Goal: Transaction & Acquisition: Purchase product/service

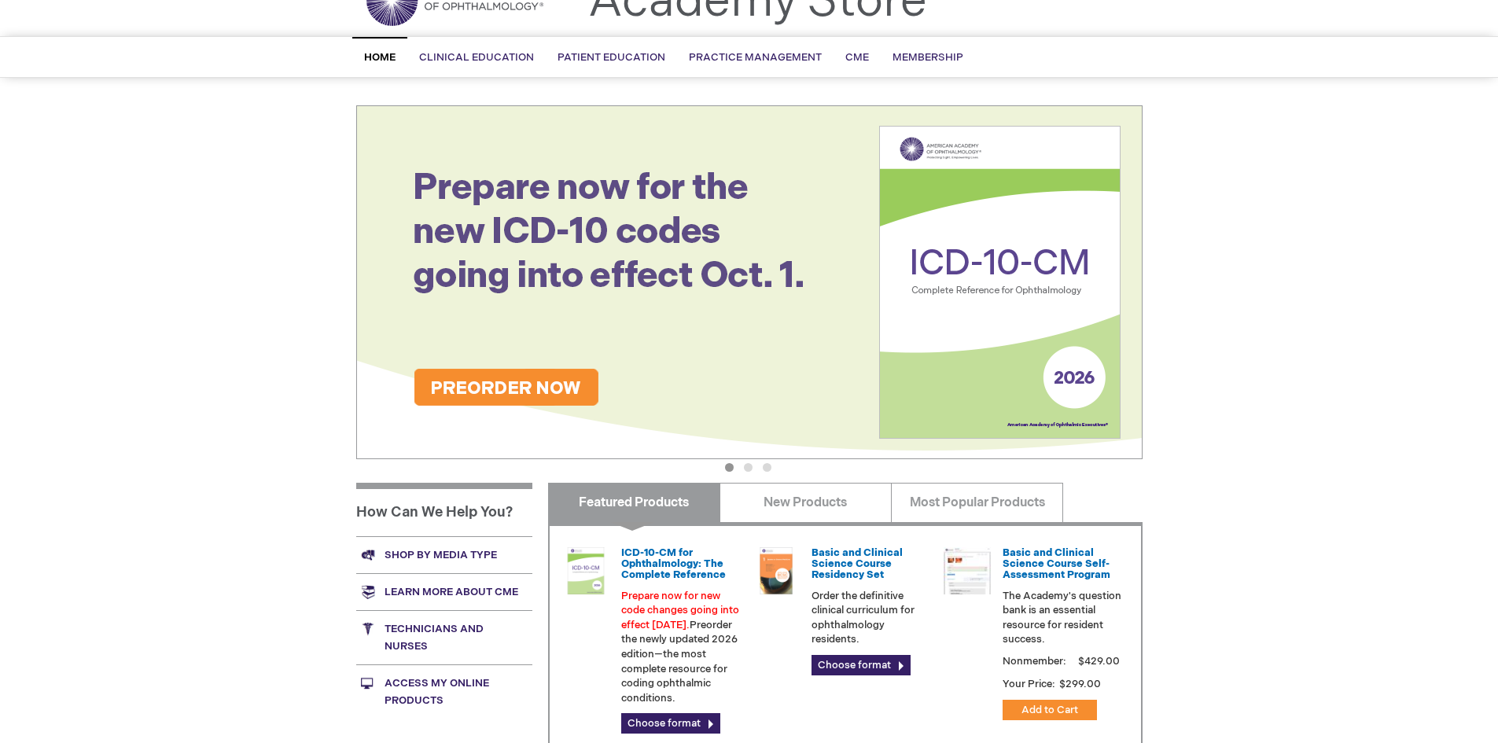
scroll to position [157, 0]
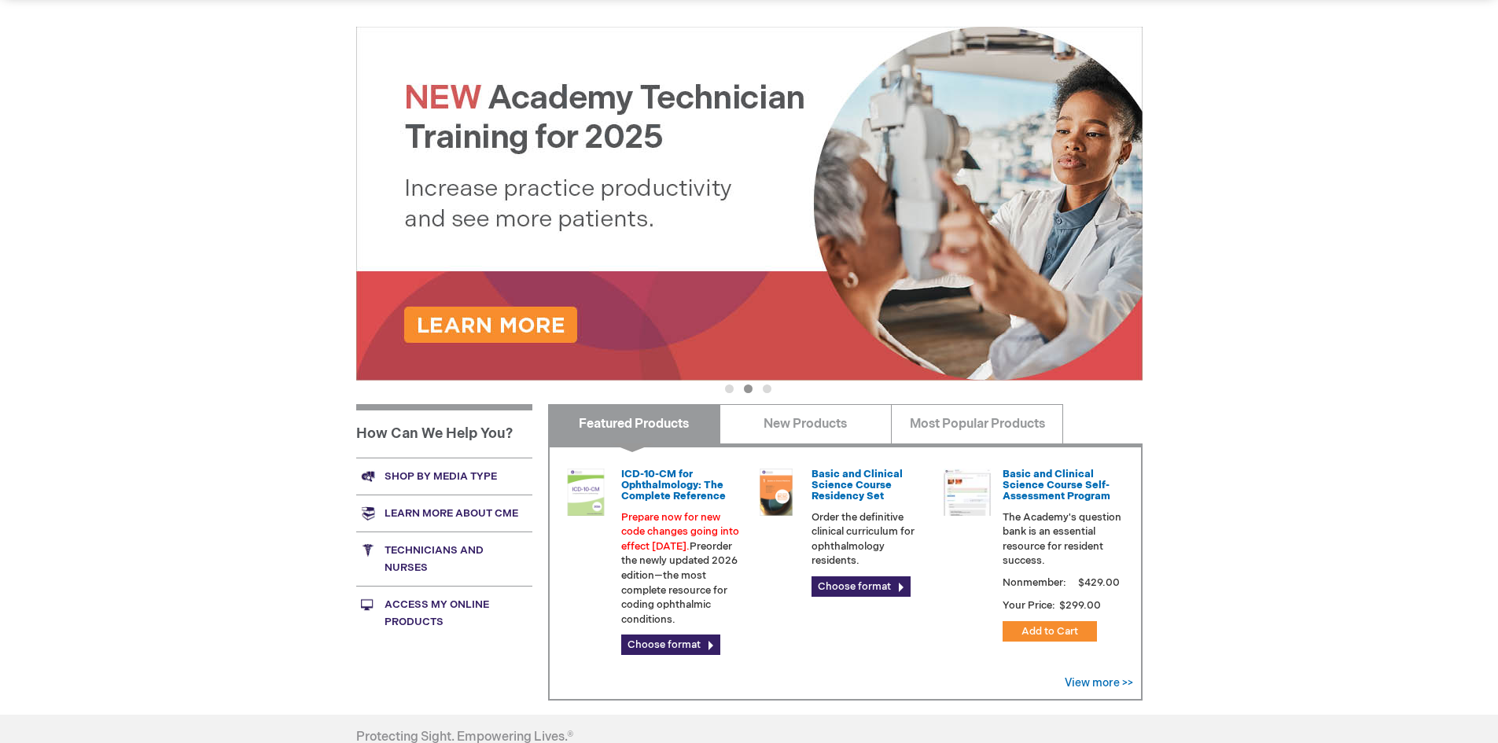
click at [414, 551] on link "Technicians and nurses" at bounding box center [444, 559] width 176 height 54
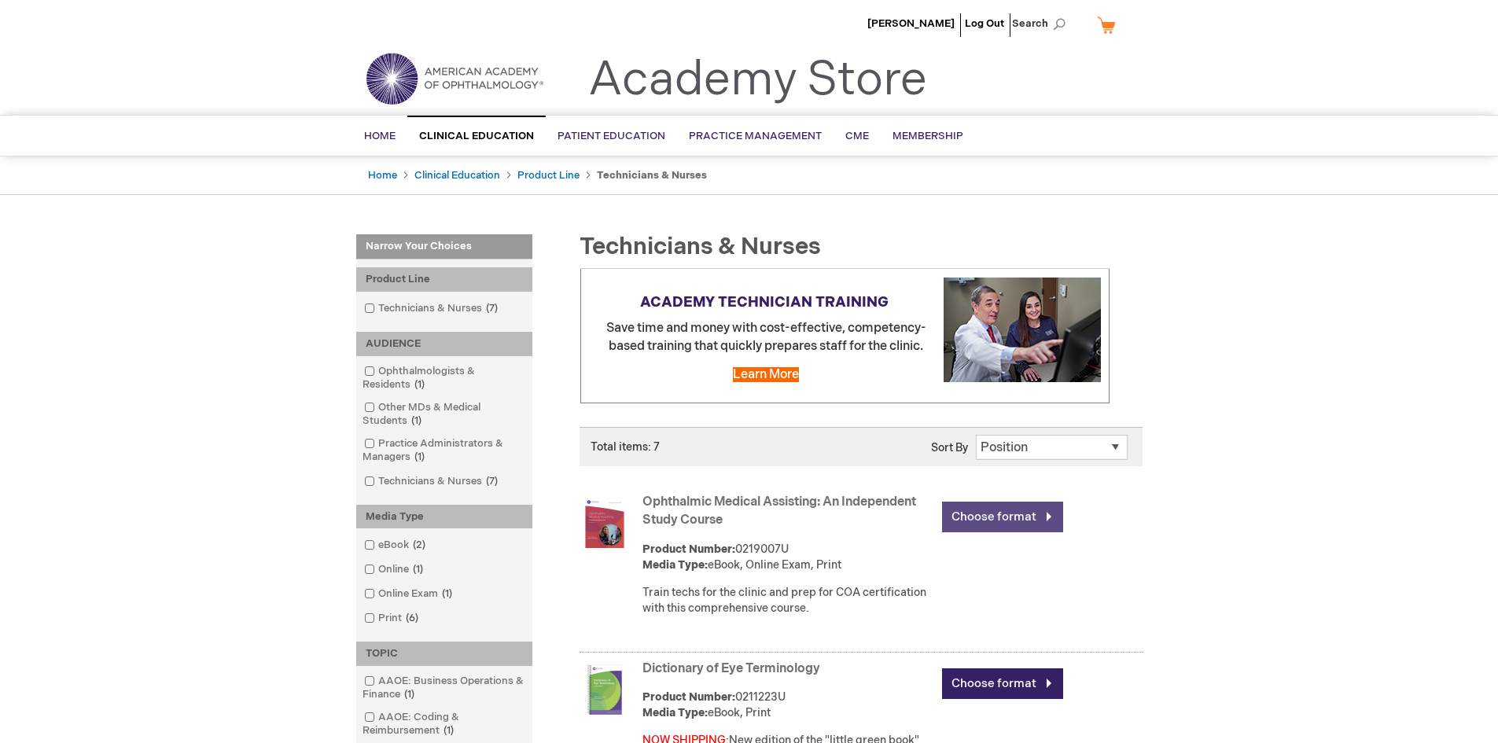
click at [1001, 521] on link "Choose format" at bounding box center [1002, 517] width 121 height 31
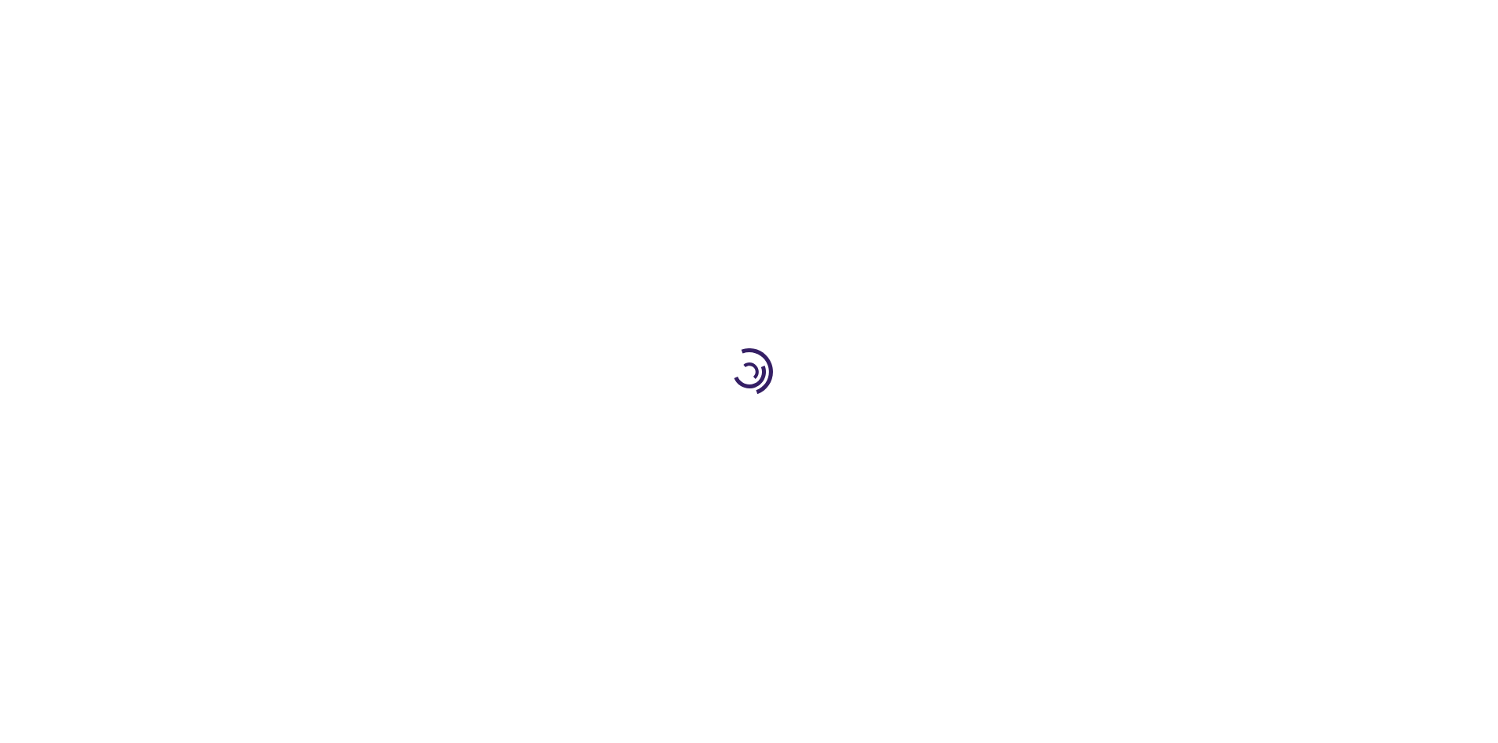
type input "0"
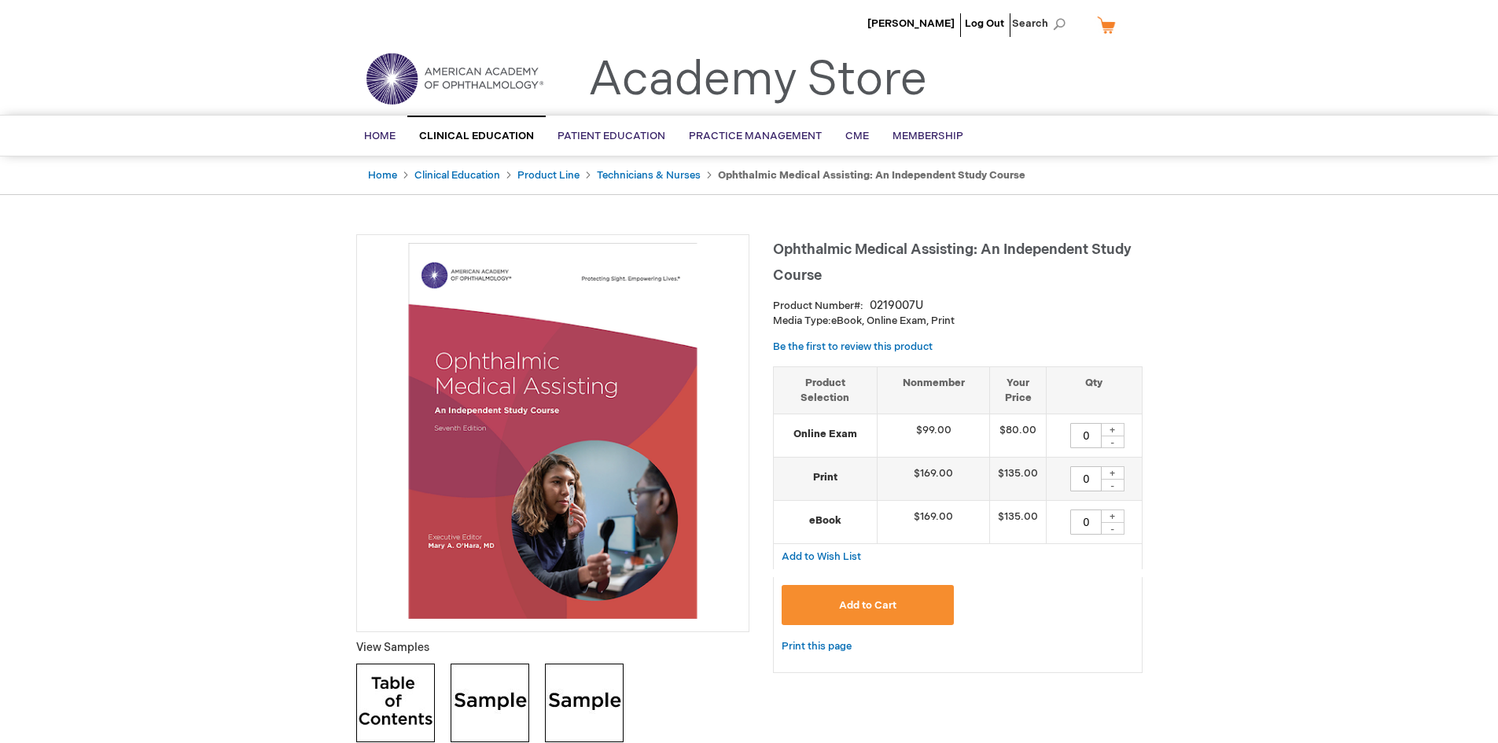
click at [1115, 474] on div "+" at bounding box center [1113, 472] width 24 height 13
type input "4"
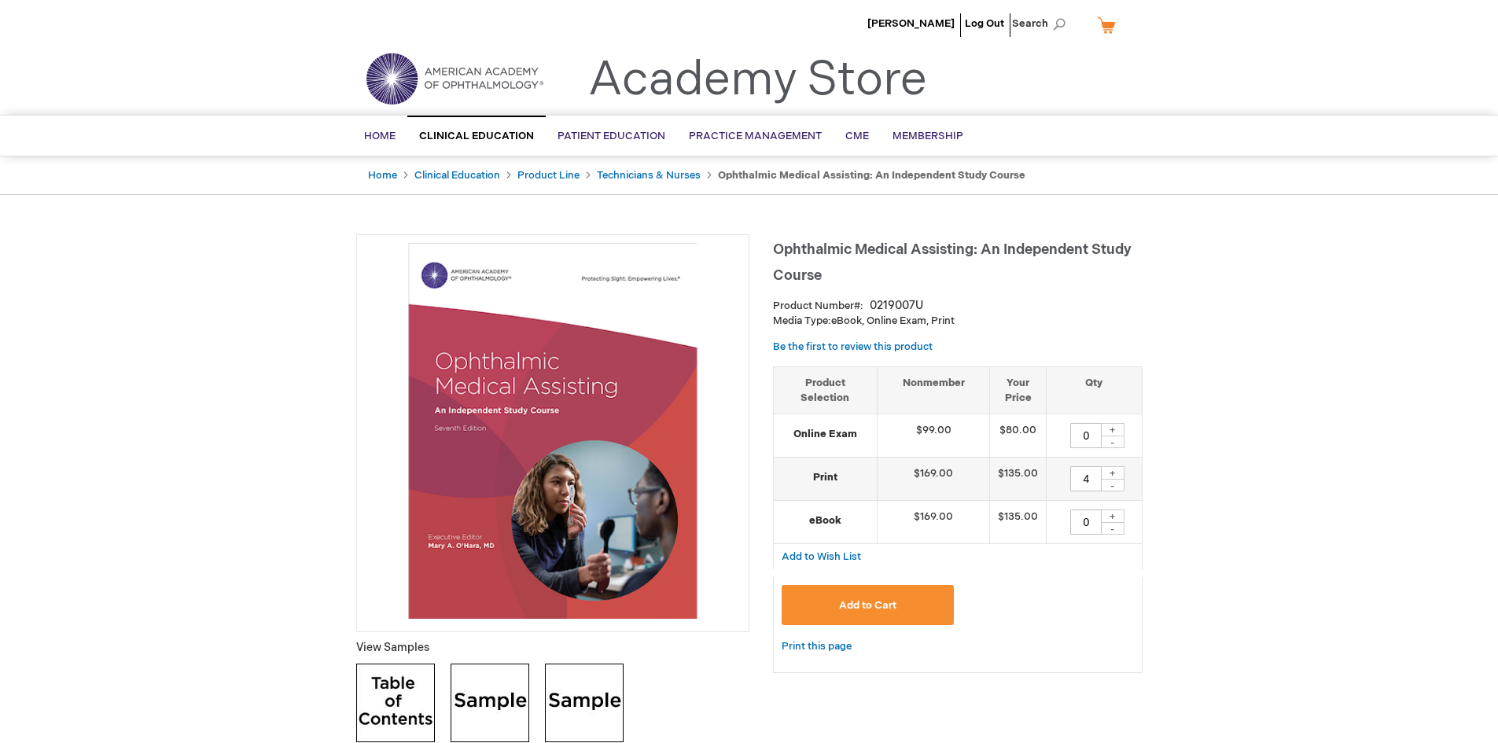
click at [892, 608] on span "Add to Cart" at bounding box center [867, 605] width 57 height 13
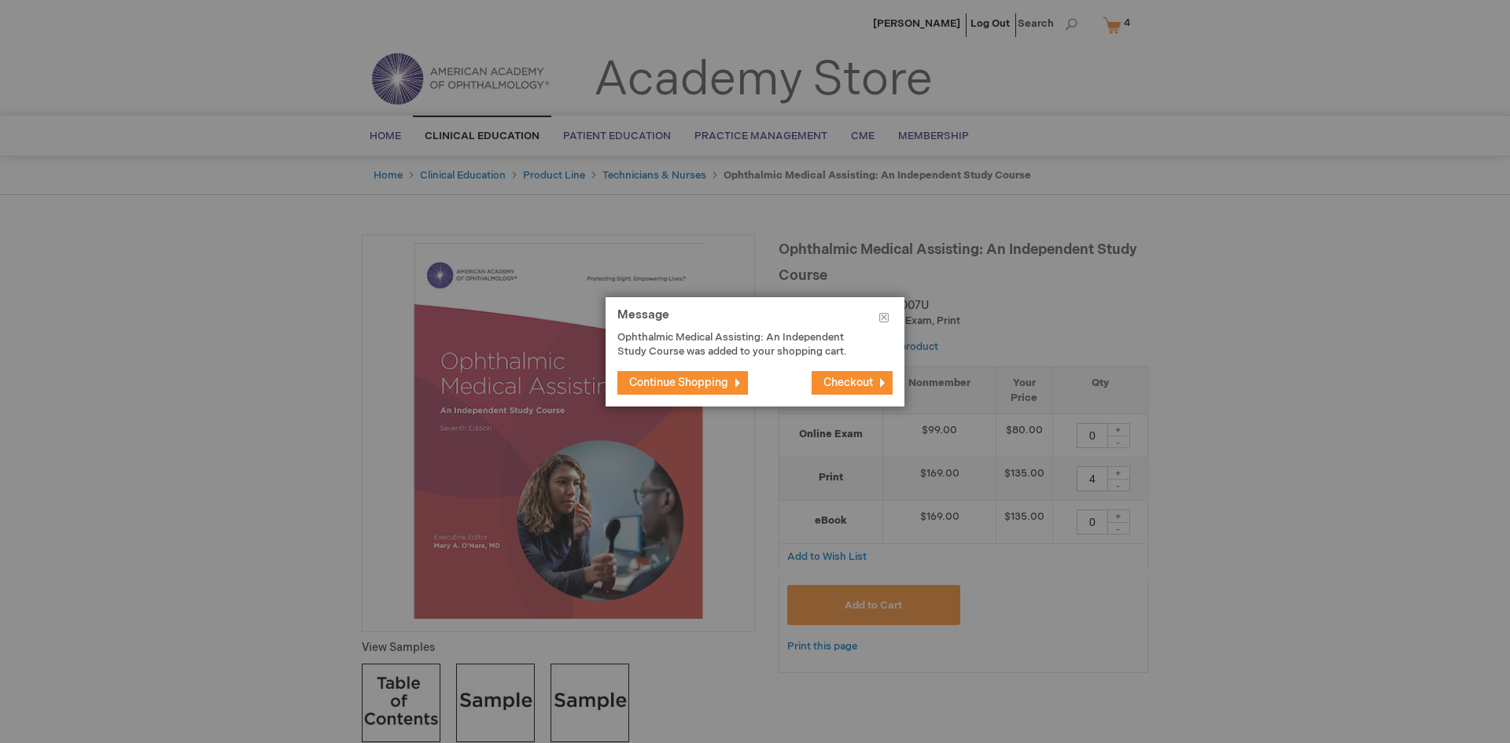
click at [869, 382] on span "Checkout" at bounding box center [849, 382] width 50 height 13
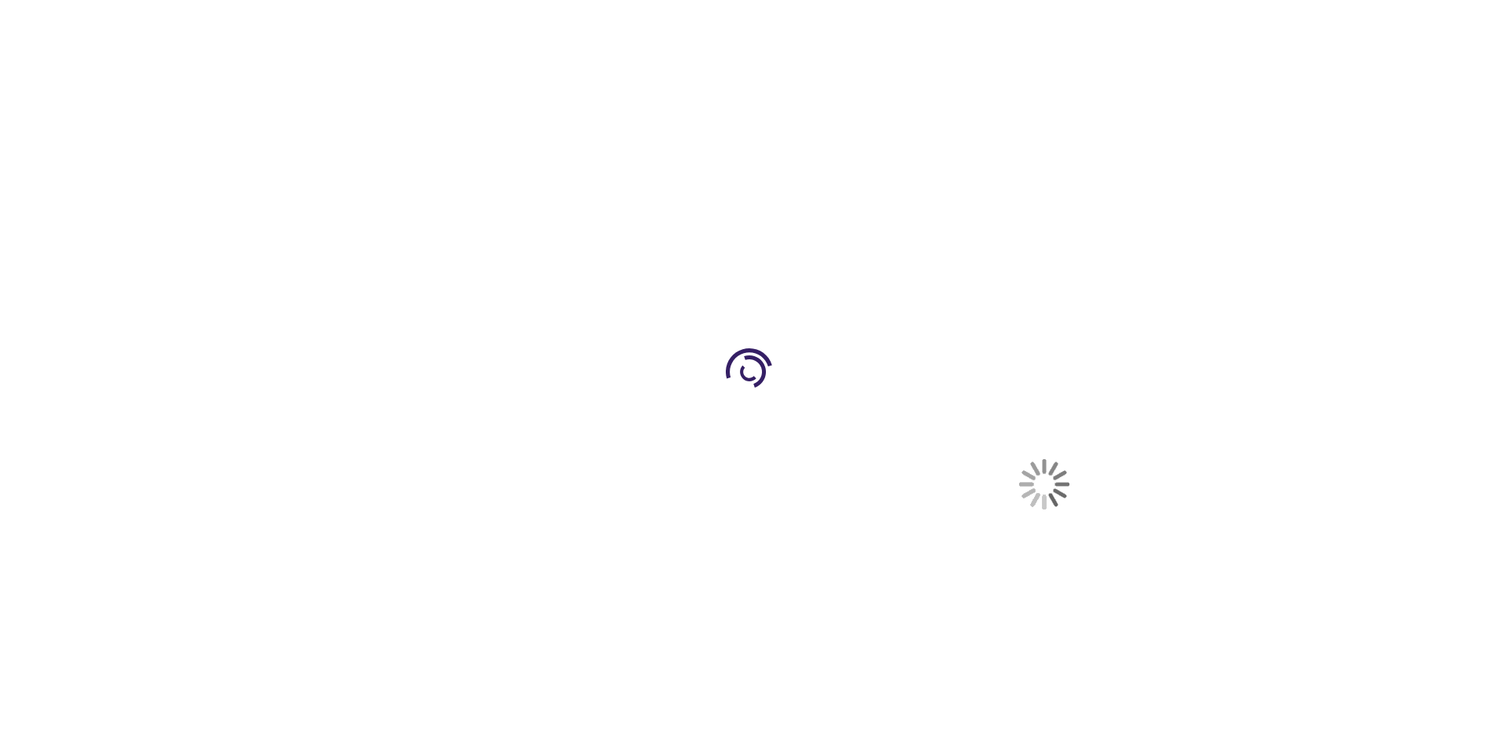
select select "US"
select select "36"
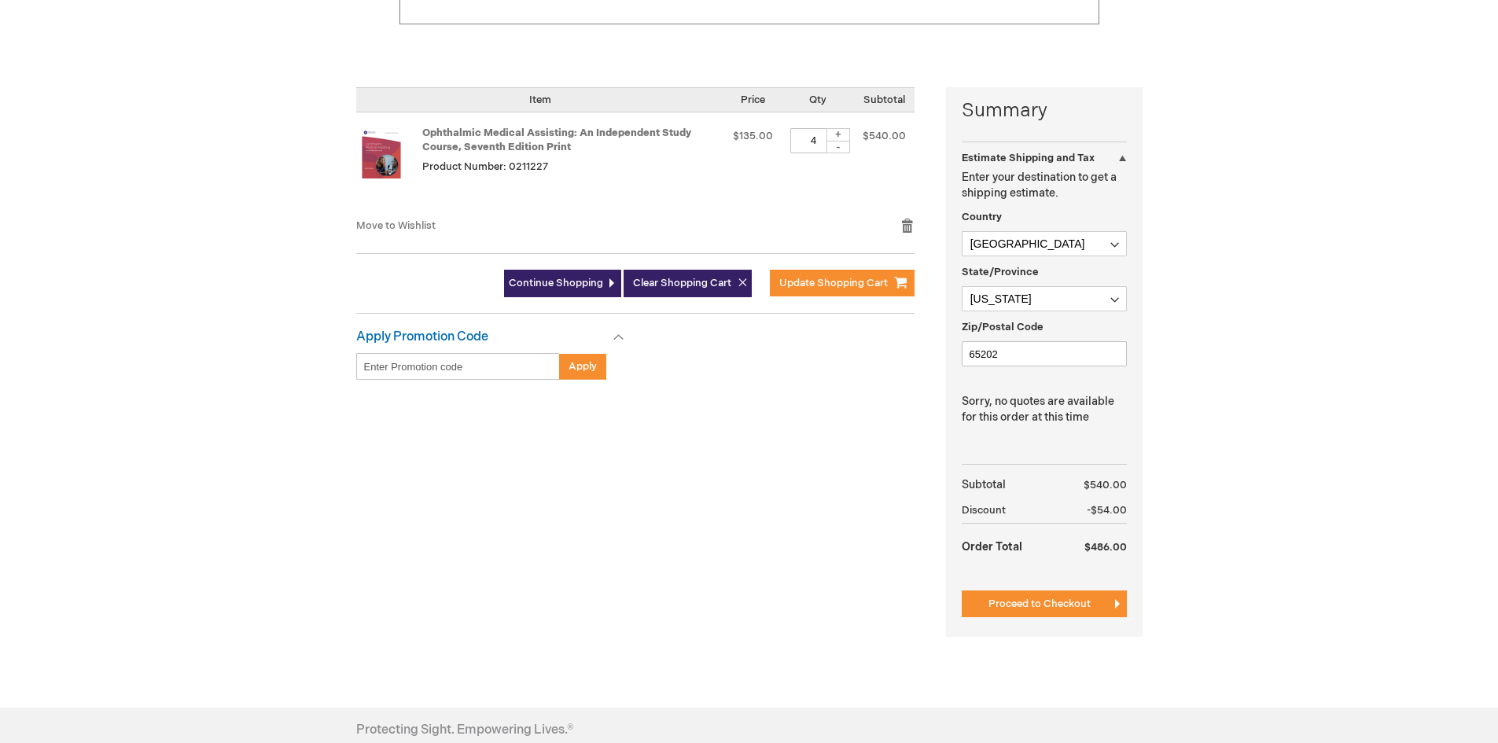
scroll to position [393, 0]
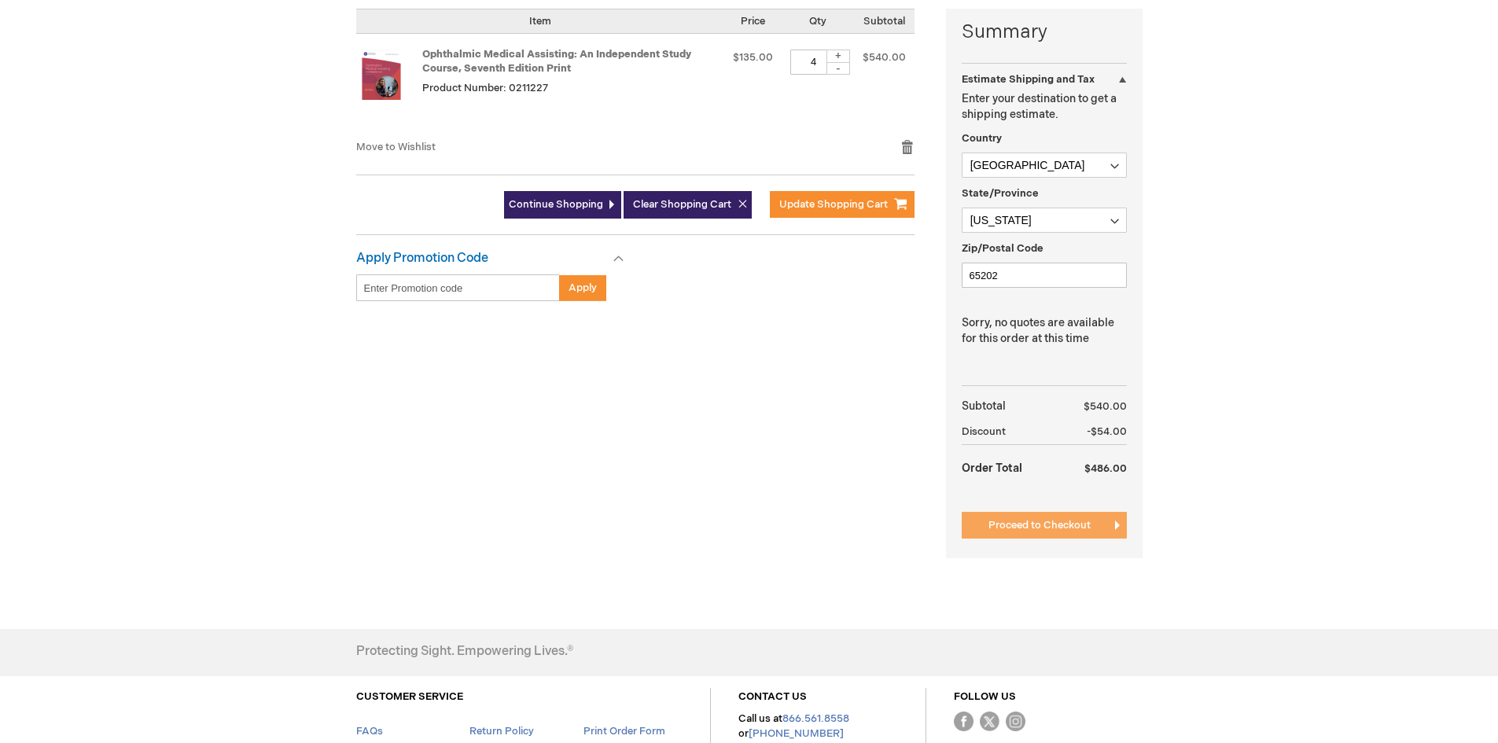
click at [1090, 527] on span "Proceed to Checkout" at bounding box center [1040, 525] width 102 height 13
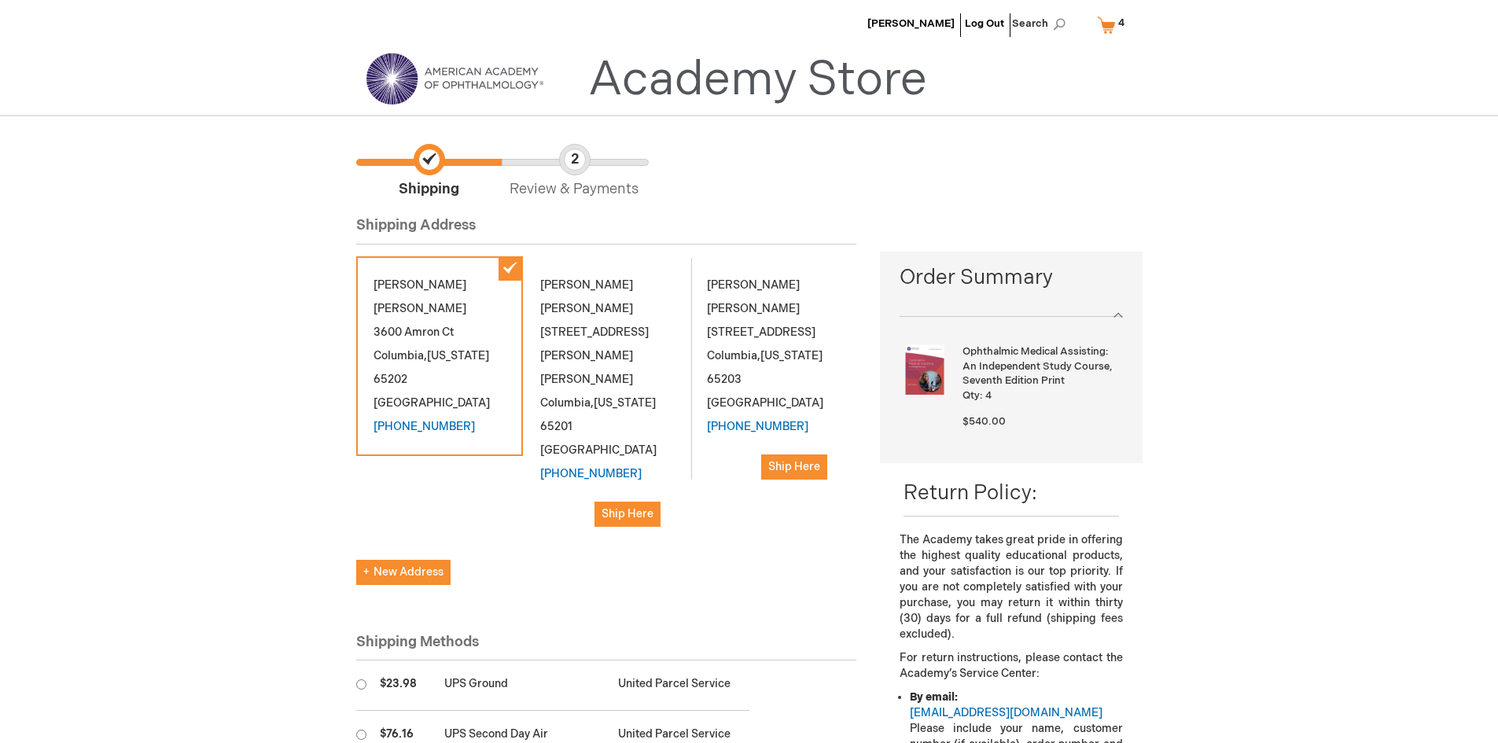
click at [433, 349] on span "Missouri" at bounding box center [458, 355] width 62 height 13
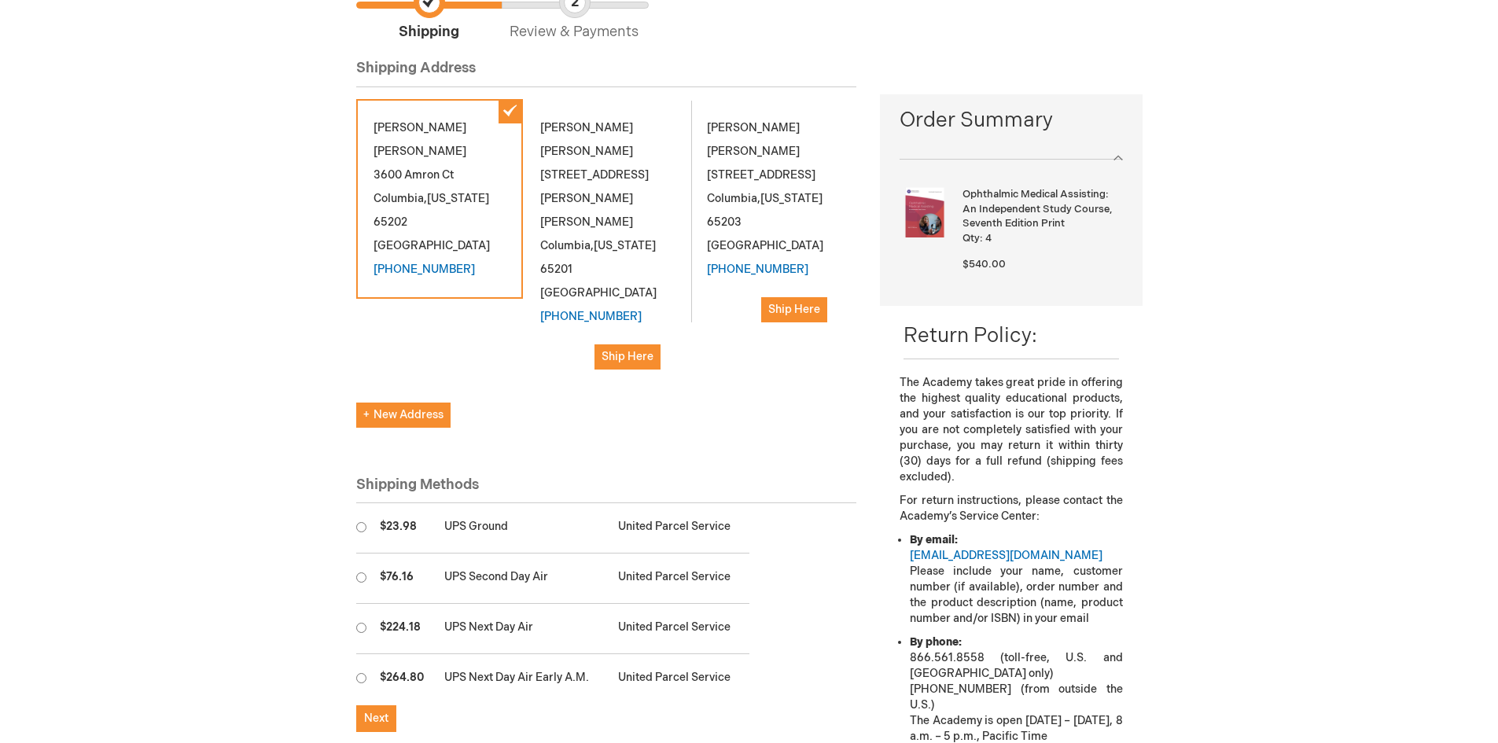
scroll to position [236, 0]
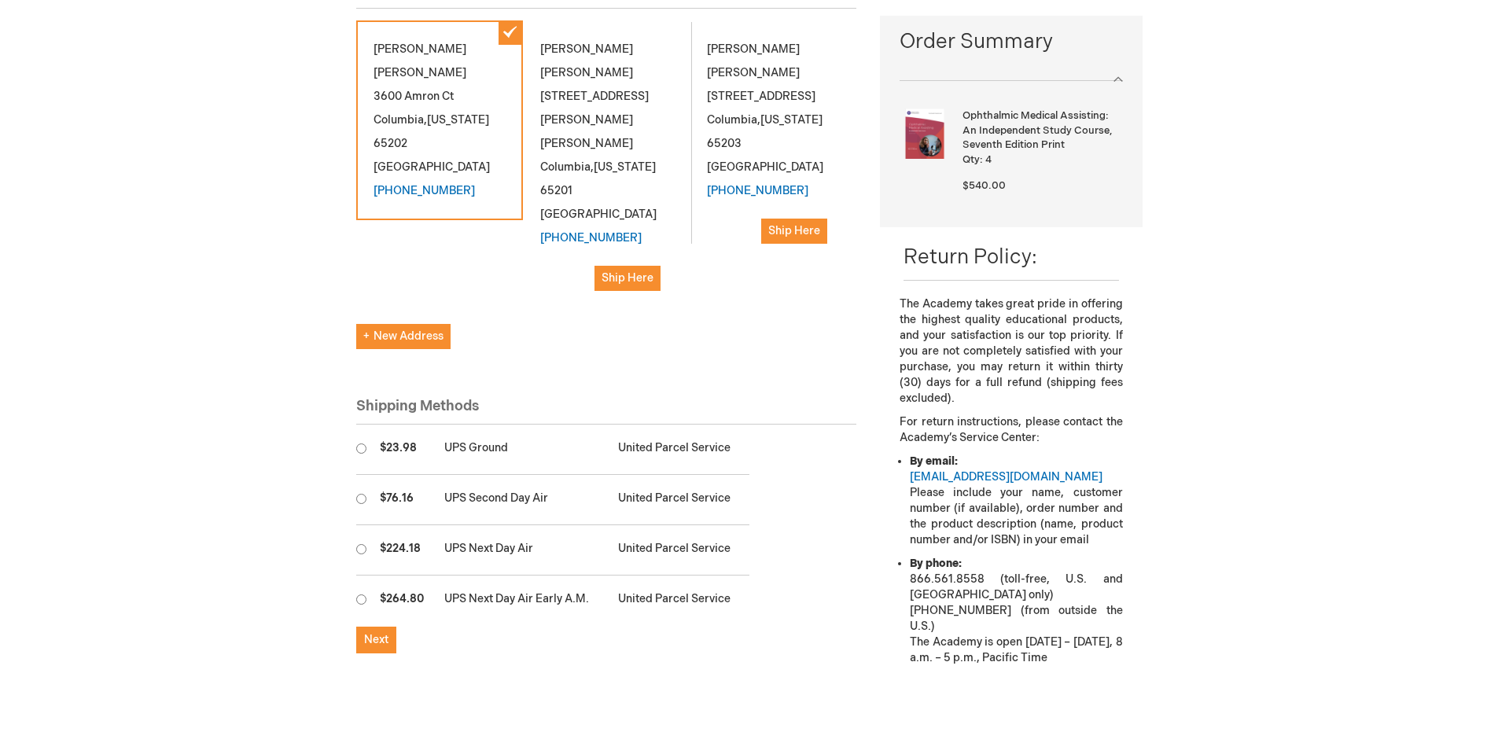
click at [362, 444] on input "radio" at bounding box center [361, 449] width 10 height 10
radio input "true"
click at [375, 633] on span "Next" at bounding box center [376, 639] width 24 height 13
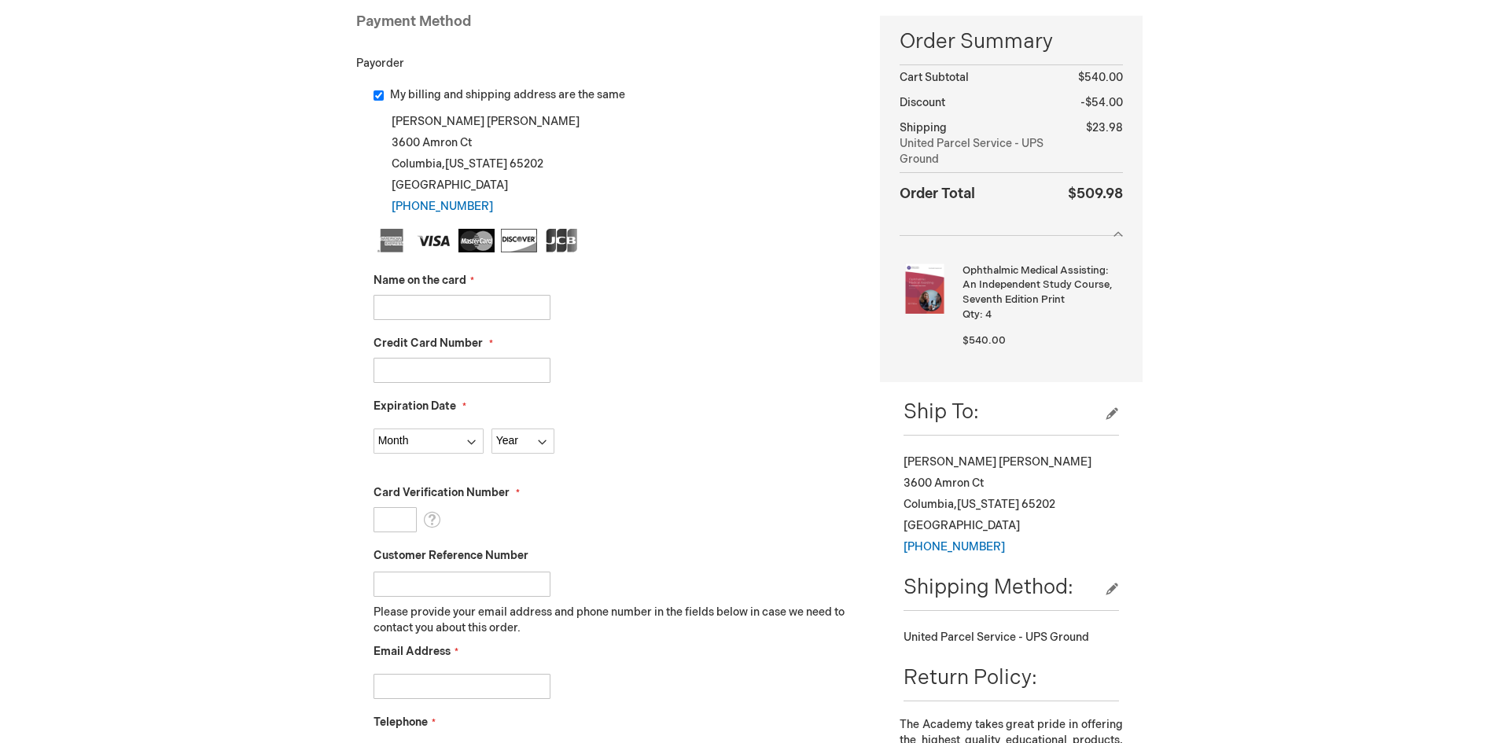
scroll to position [315, 0]
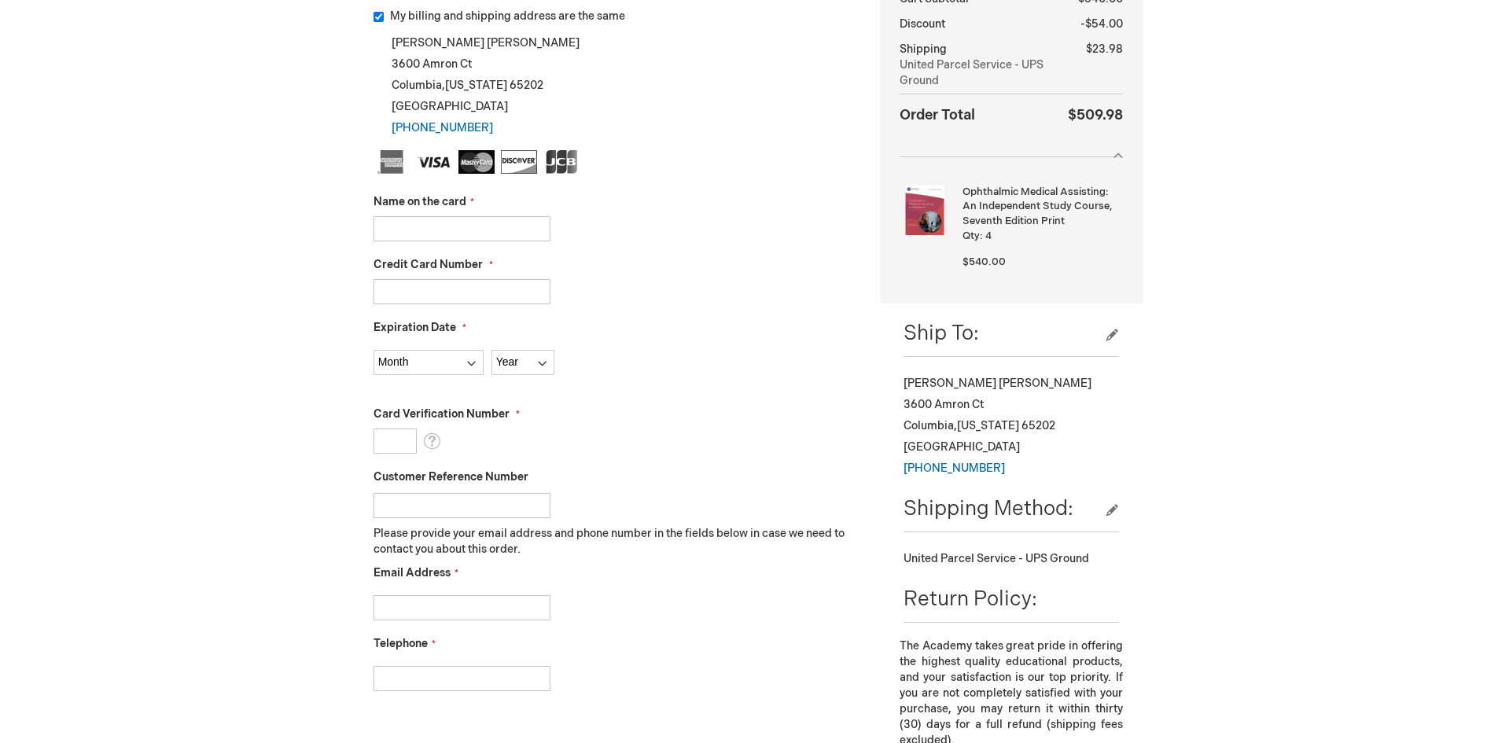
click at [422, 224] on input "Name on the card" at bounding box center [462, 228] width 177 height 25
type input "[PERSON_NAME]"
type input "4154179872895998"
select select "11"
select select "2027"
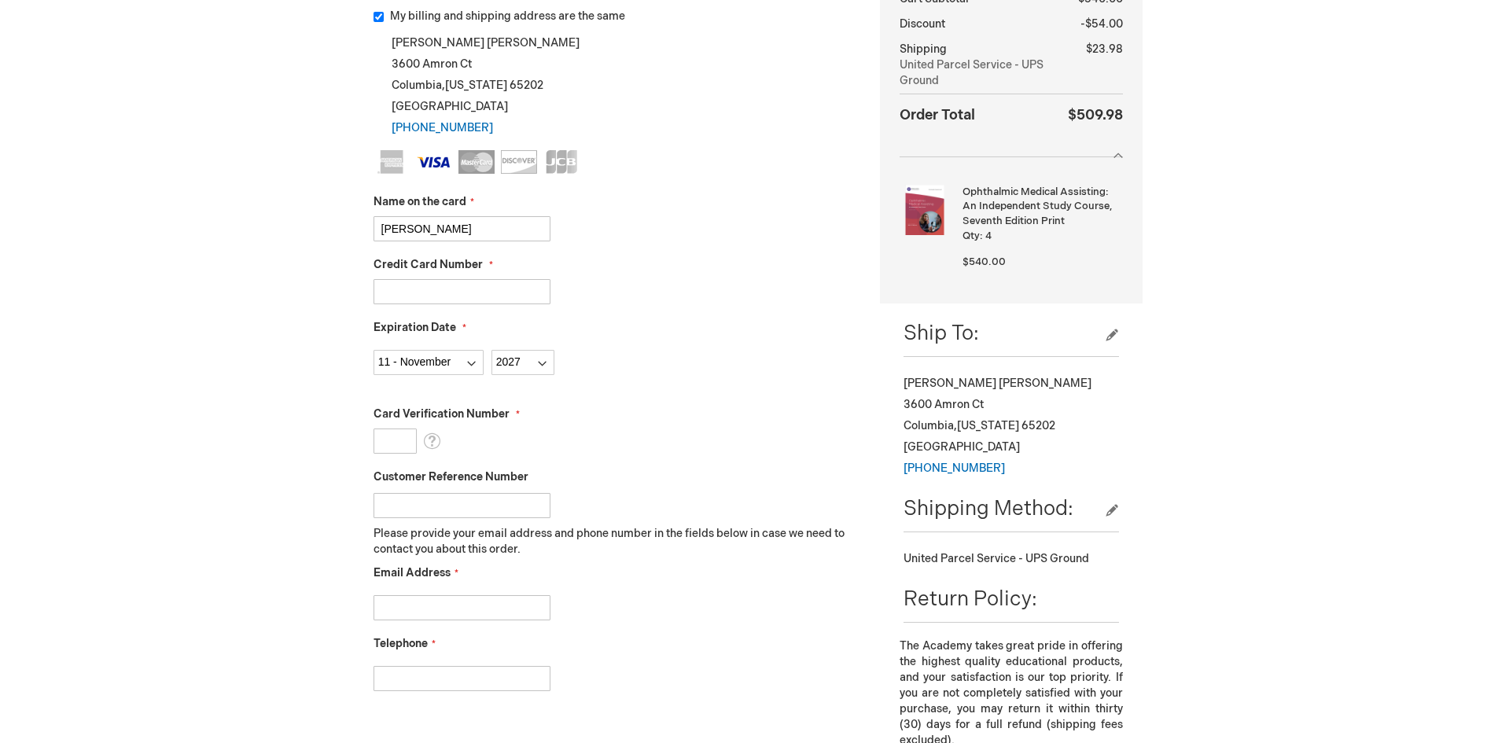
click at [397, 448] on input "Card Verification Number" at bounding box center [395, 441] width 43 height 25
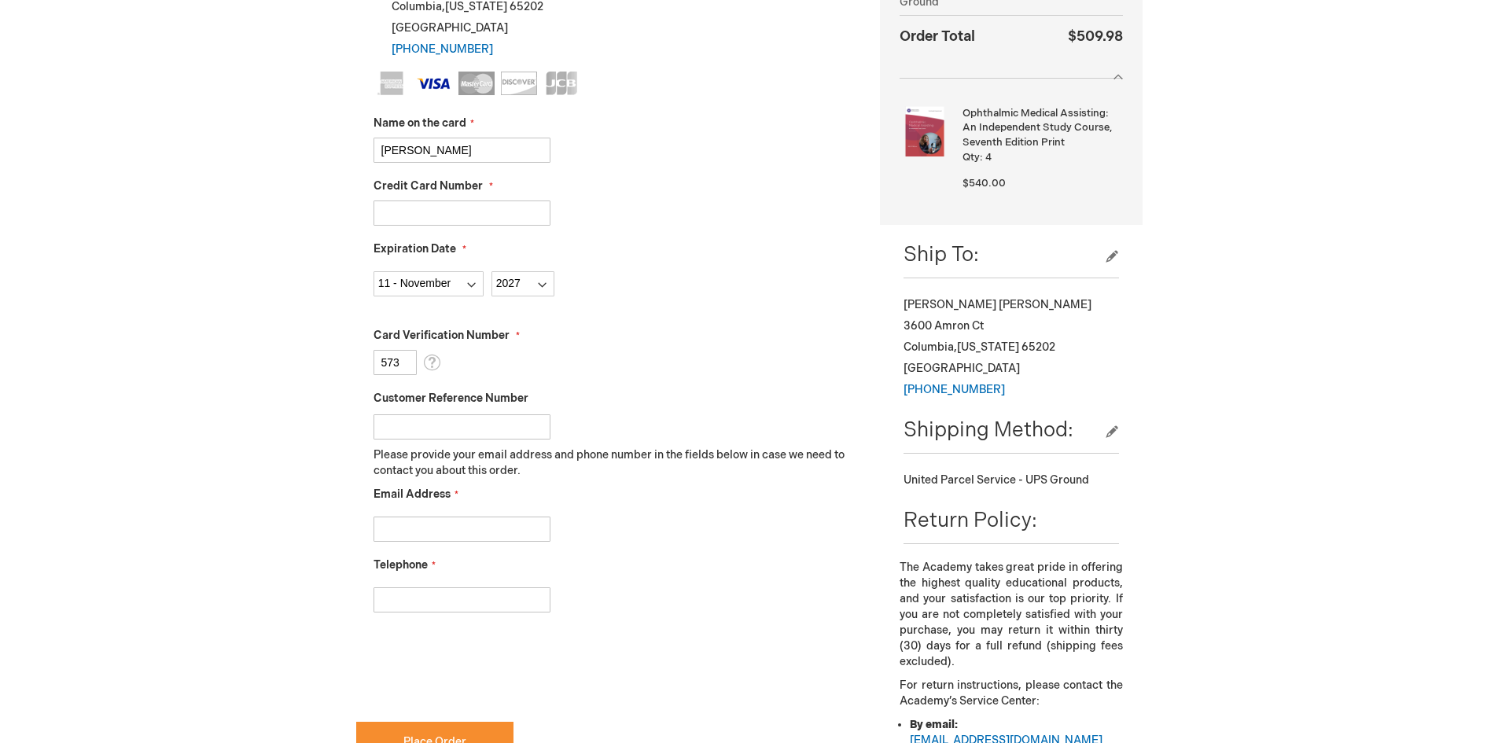
type input "573"
click at [405, 529] on input "Email Address" at bounding box center [462, 529] width 177 height 25
type input "teichelberger@retinamo.com"
type input "5738741616"
checkbox input "true"
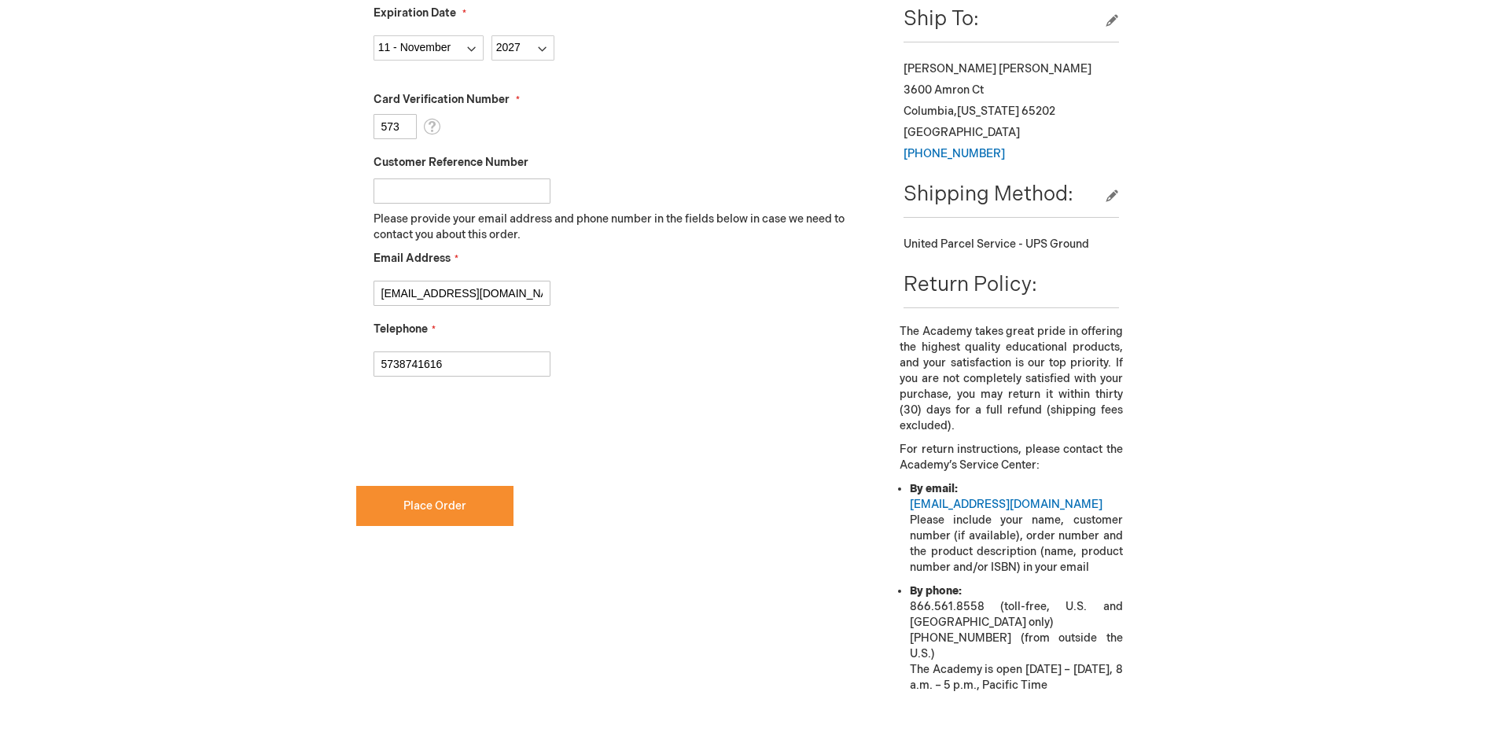
scroll to position [708, 0]
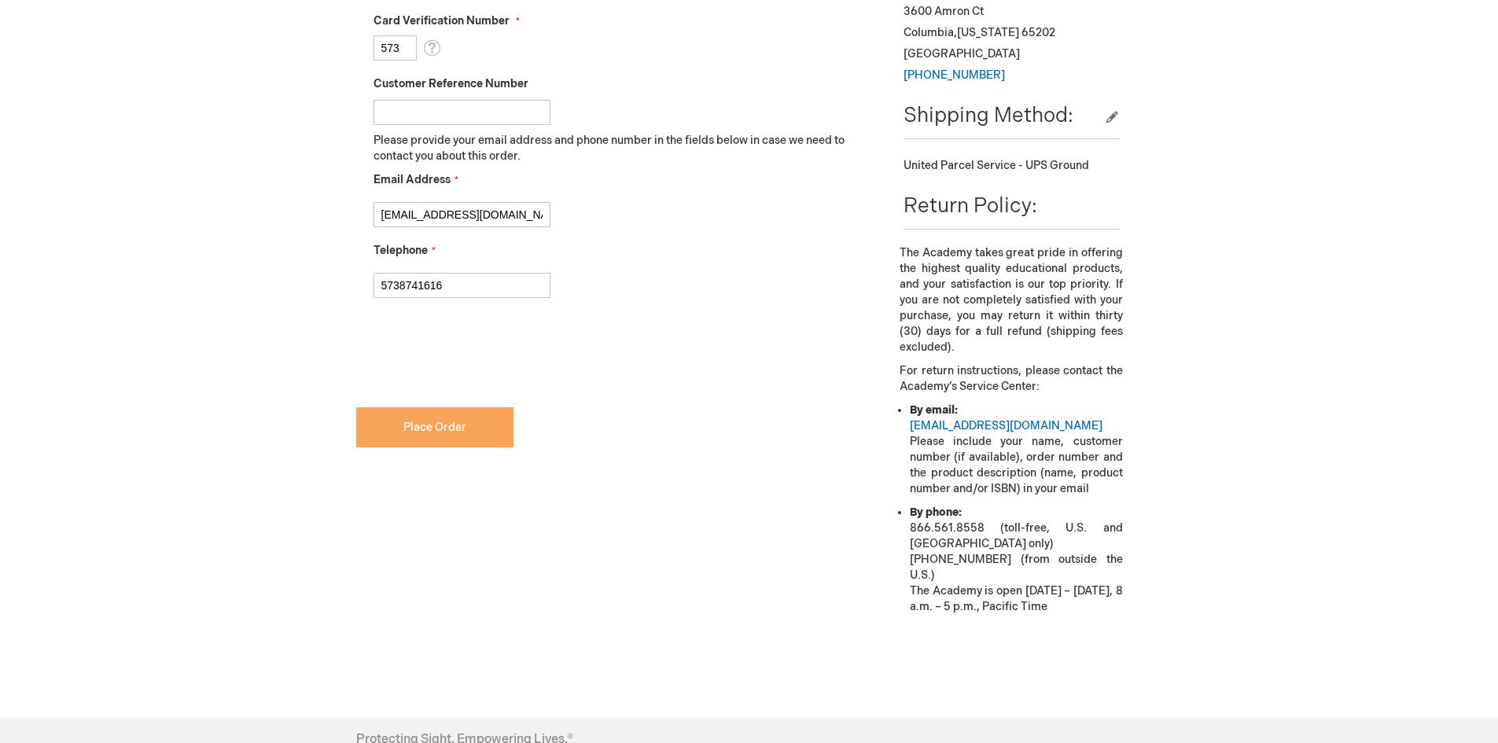
click at [472, 429] on button "Place Order" at bounding box center [434, 427] width 157 height 40
